Goal: Communication & Community: Answer question/provide support

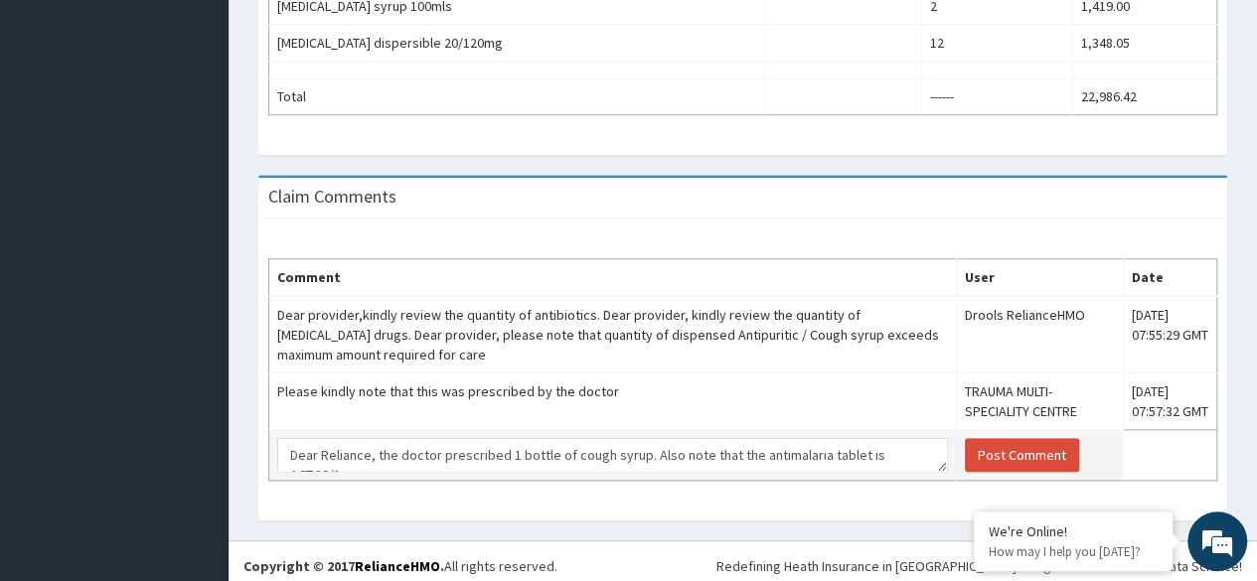
scroll to position [13, 0]
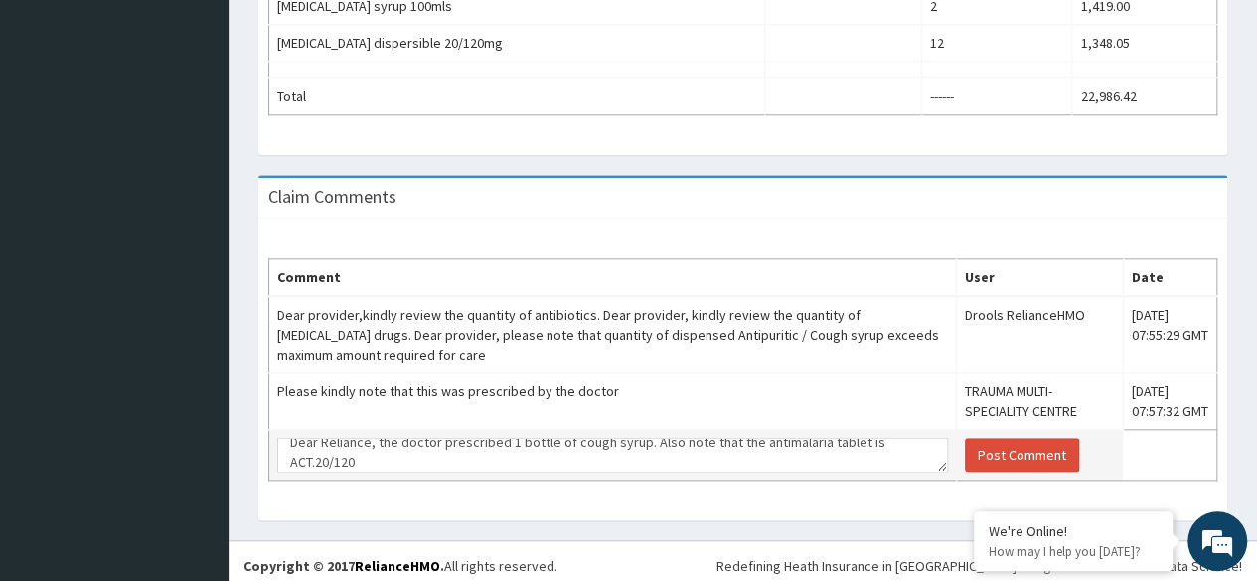
click at [315, 455] on textarea "Dear Reliance, the doctor prescribed 1 bottle of cough syrup. Also note that th…" at bounding box center [612, 455] width 671 height 34
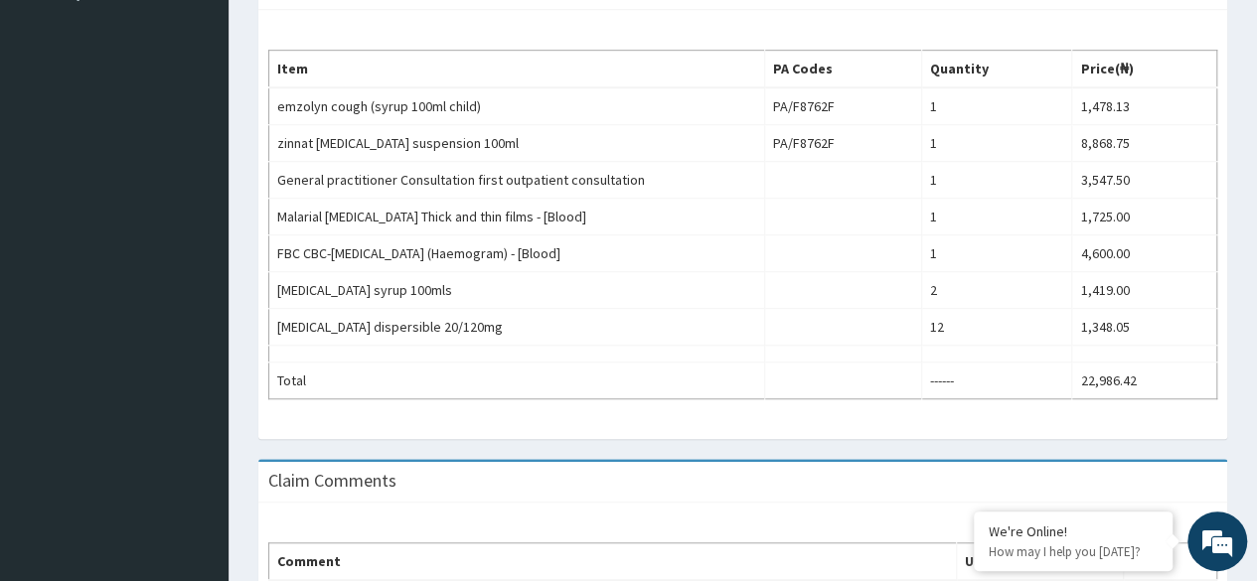
scroll to position [901, 0]
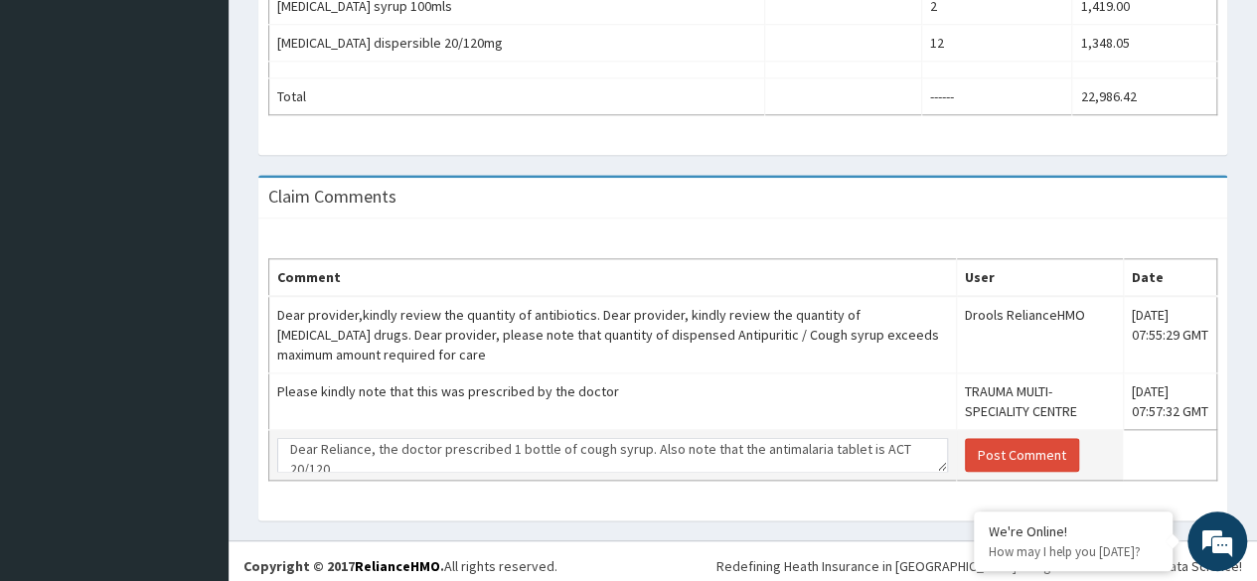
click at [346, 454] on textarea "Dear Reliance, the doctor prescribed 1 bottle of cough syrup. Also note that th…" at bounding box center [612, 455] width 671 height 34
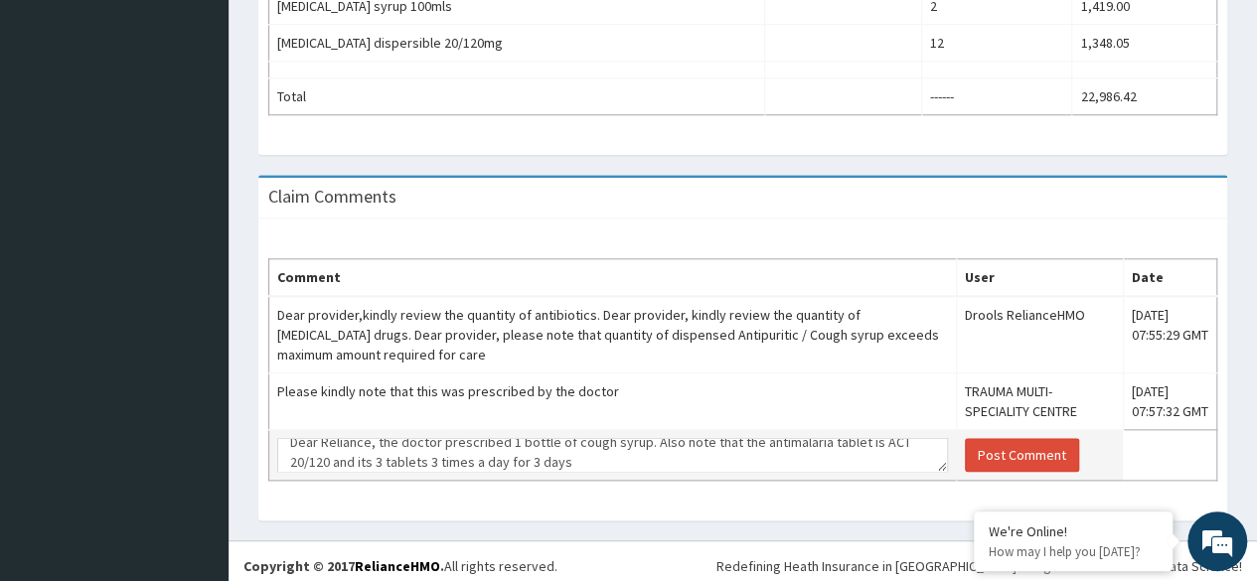
click at [380, 456] on textarea "Dear Reliance, the doctor prescribed 1 bottle of cough syrup. Also note that th…" at bounding box center [612, 455] width 671 height 34
click at [431, 450] on textarea "Dear Reliance, the doctor prescribed 1 bottle of cough syrup. Also note that th…" at bounding box center [612, 455] width 671 height 34
type textarea "Dear Reliance, the doctor prescribed 1 bottle of cough syrup. Also note that th…"
click at [984, 440] on button "Post Comment" at bounding box center [1022, 455] width 114 height 34
click at [999, 442] on button "Post Comment" at bounding box center [1022, 455] width 114 height 34
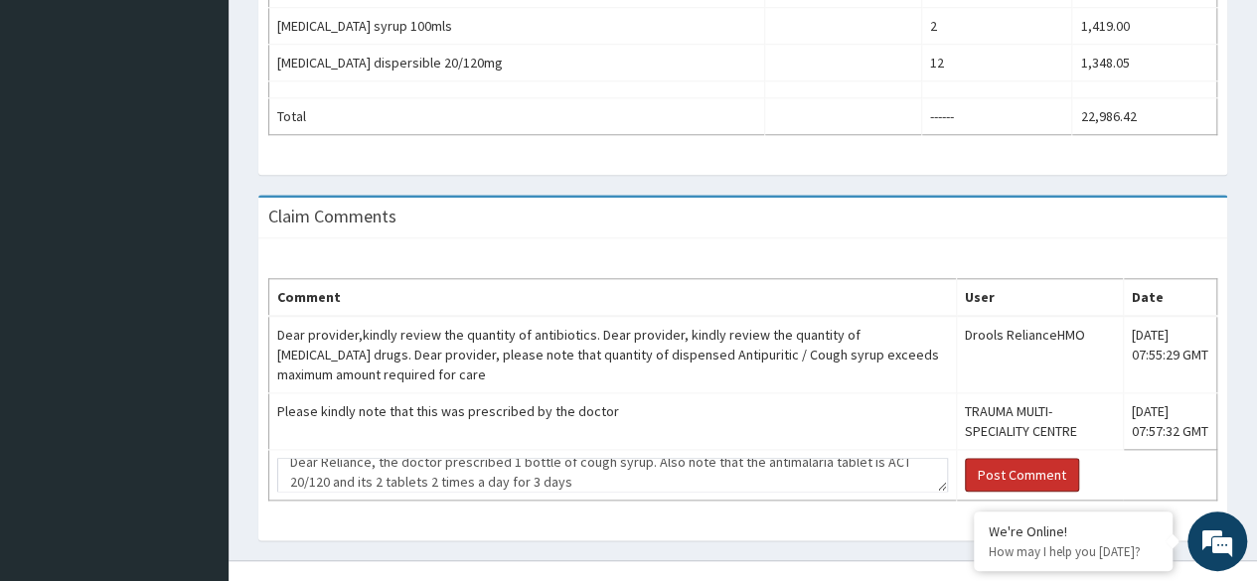
scroll to position [879, 0]
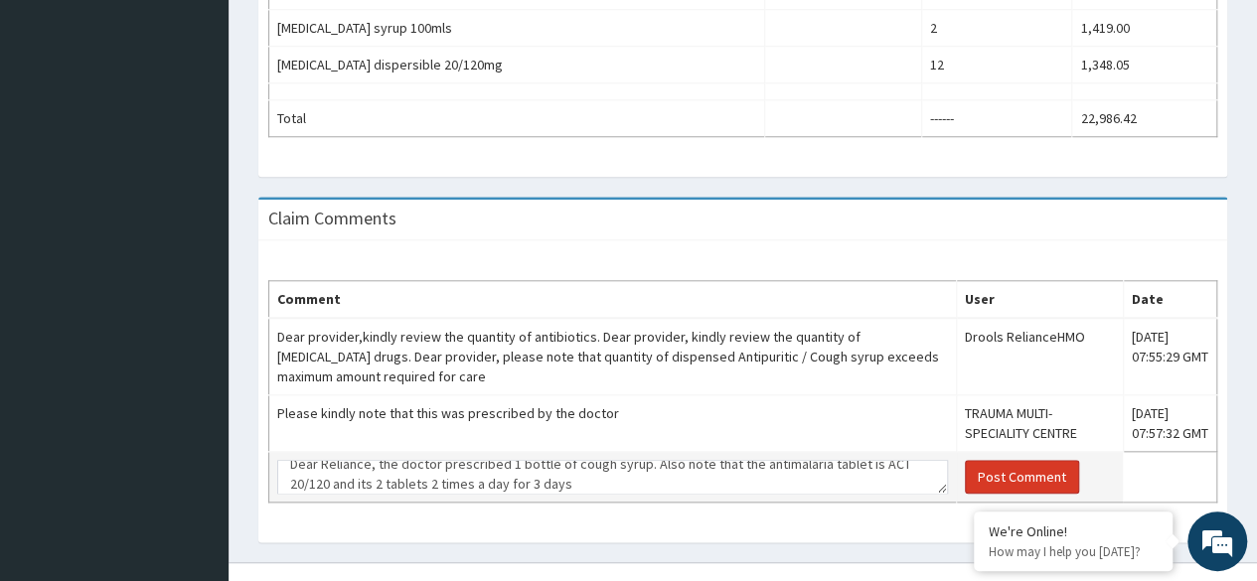
click at [965, 471] on button "Post Comment" at bounding box center [1022, 477] width 114 height 34
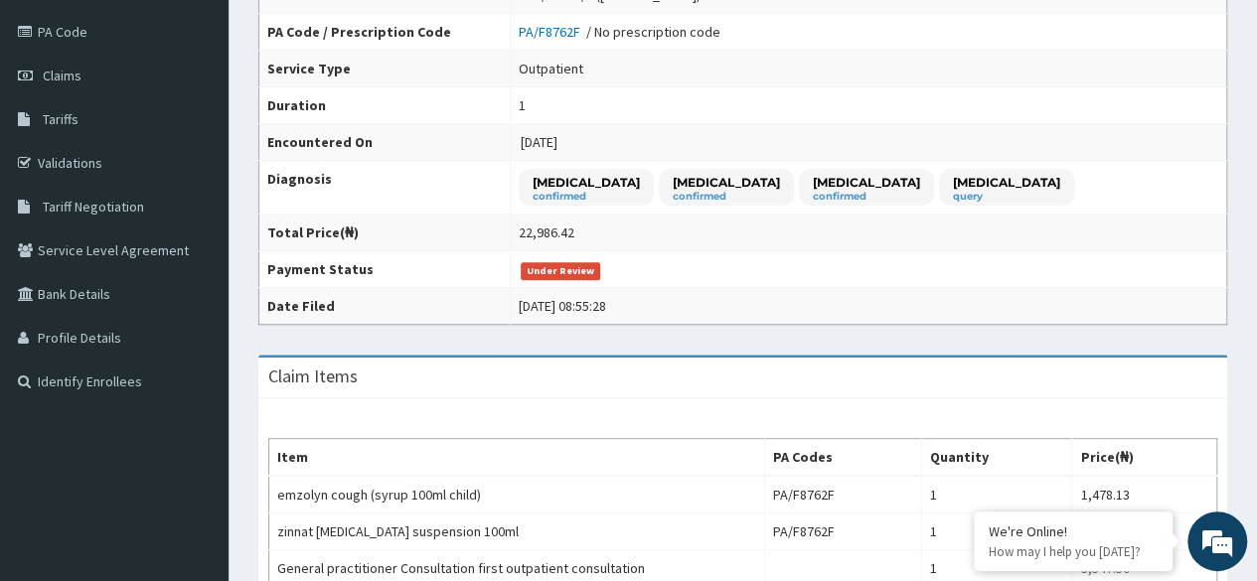
scroll to position [219, 0]
